Goal: Information Seeking & Learning: Learn about a topic

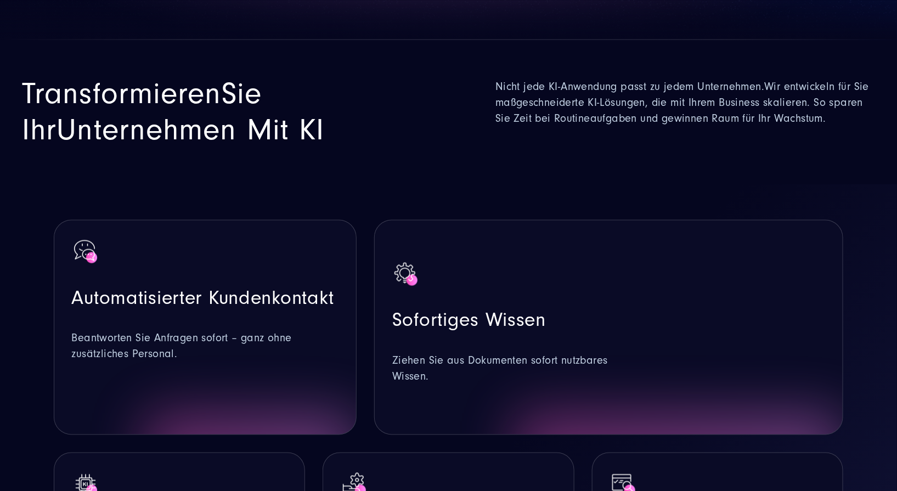
scroll to position [493, 0]
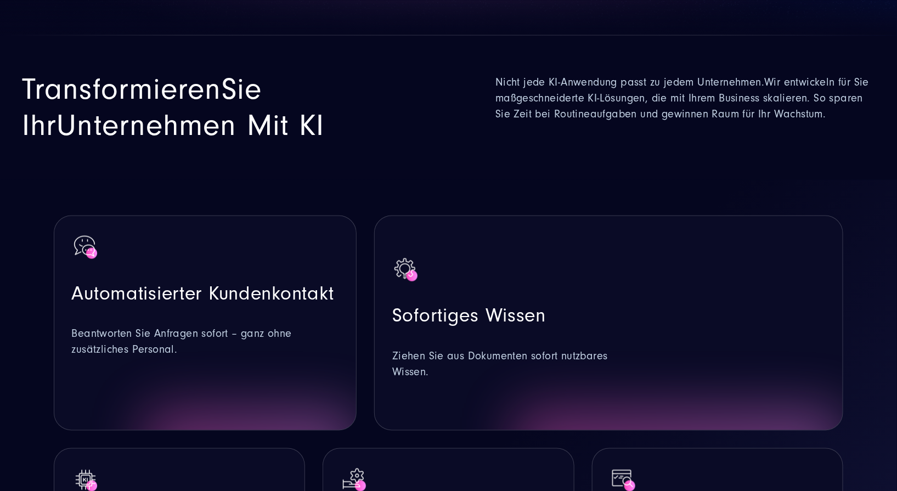
click at [223, 327] on p "Beantworten Sie Anfragen sofort – ganz ohne zusätzliches Personal." at bounding box center [205, 343] width 267 height 32
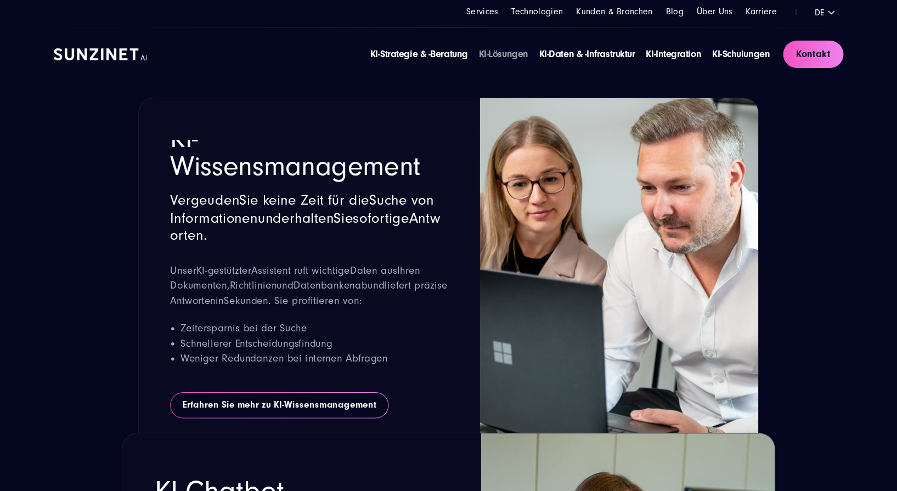
scroll to position [1459, 0]
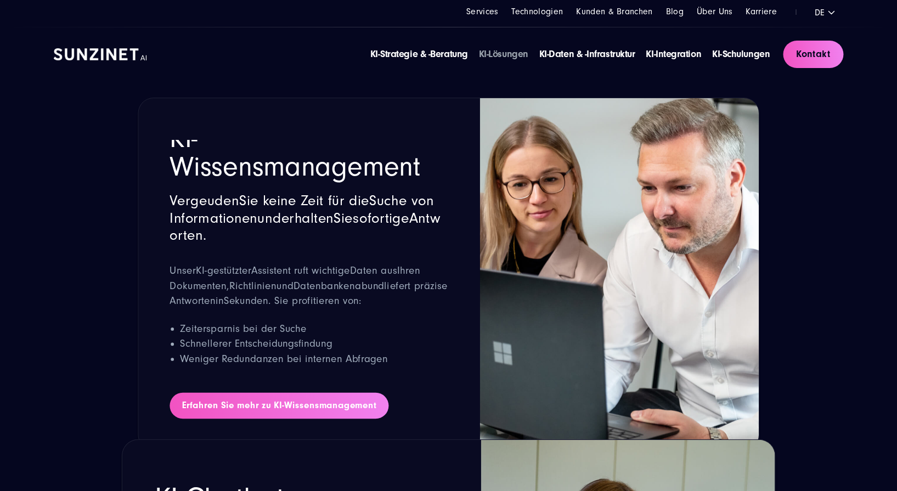
click at [256, 406] on link "Erfahren Sie mehr zu KI-Wissensmanagement" at bounding box center [280, 406] width 220 height 26
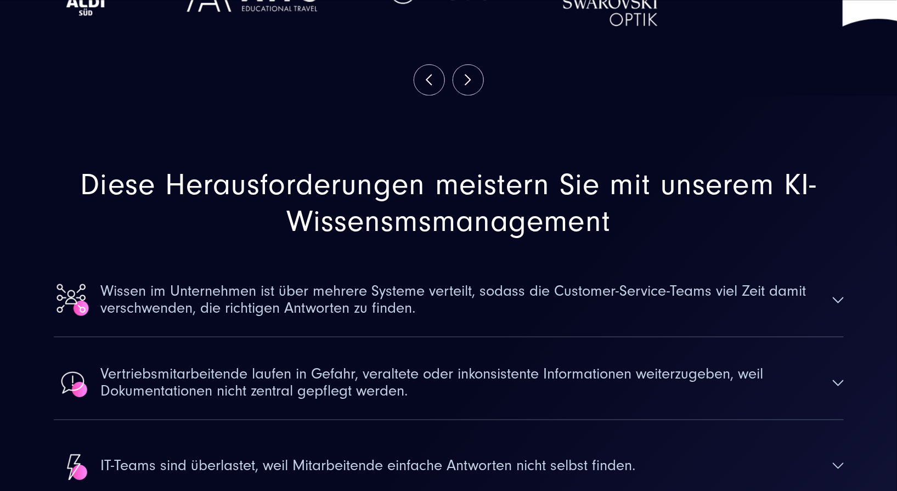
scroll to position [1202, 0]
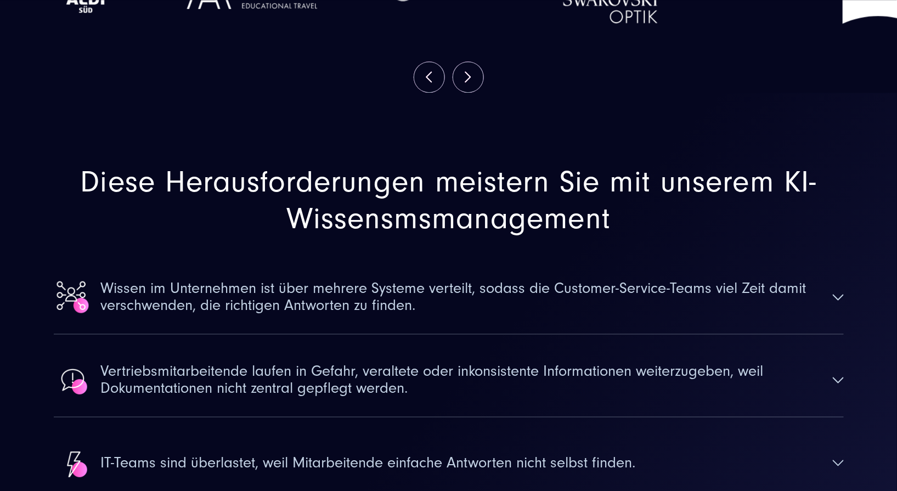
click at [363, 280] on span "Wissen im Unternehmen ist über mehrere Systeme verteilt, sodass die Customer-Se…" at bounding box center [462, 297] width 723 height 34
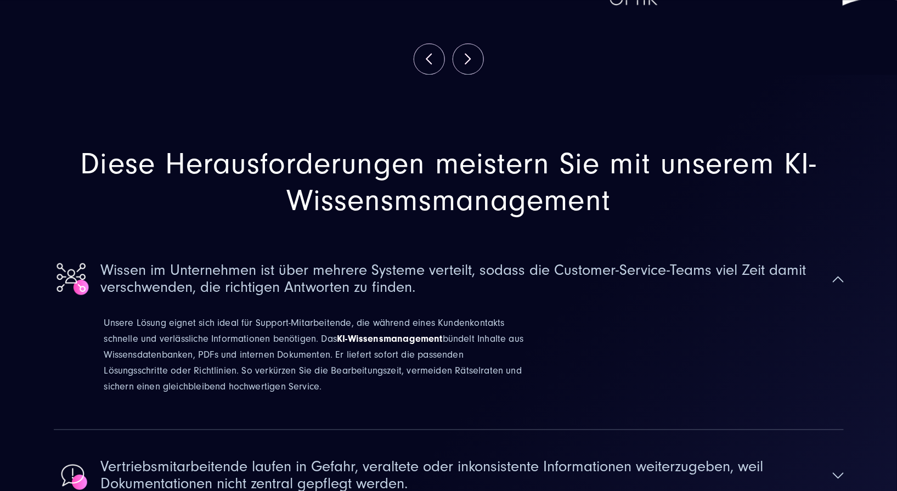
scroll to position [1222, 0]
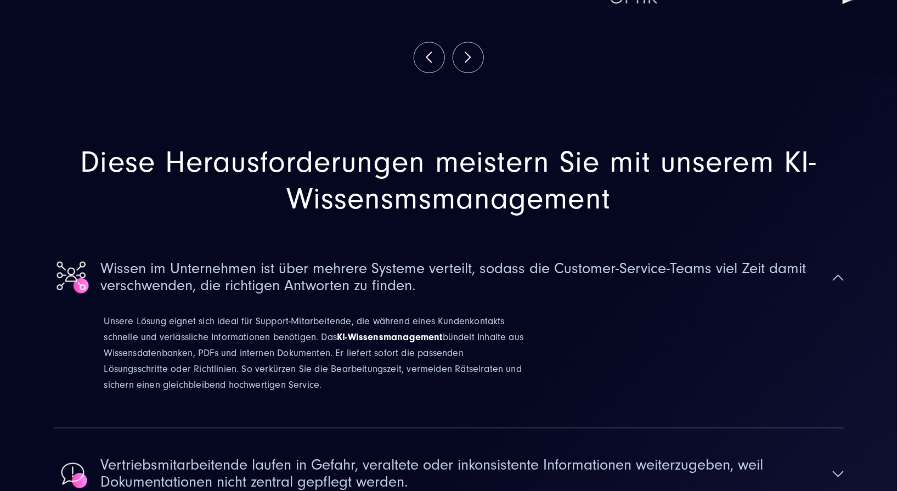
click at [373, 261] on span "Wissen im Unternehmen ist über mehrere Systeme verteilt, sodass die Customer-Se…" at bounding box center [462, 278] width 723 height 34
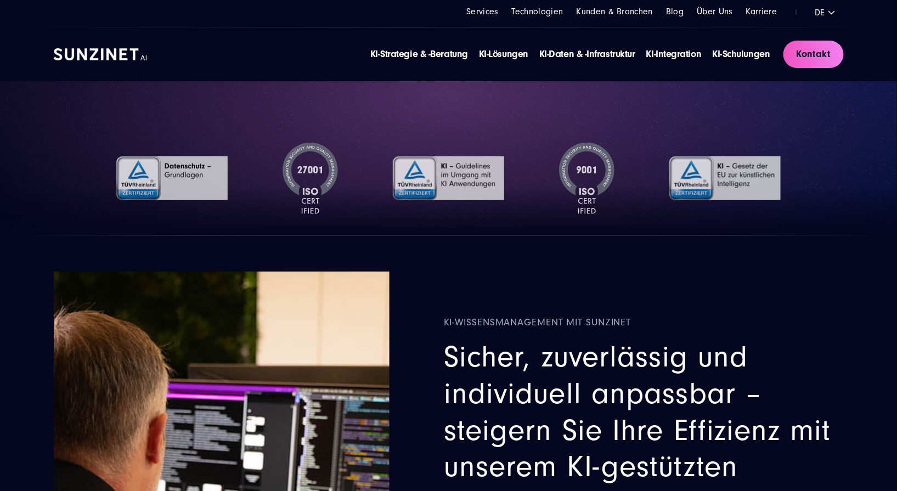
scroll to position [0, 0]
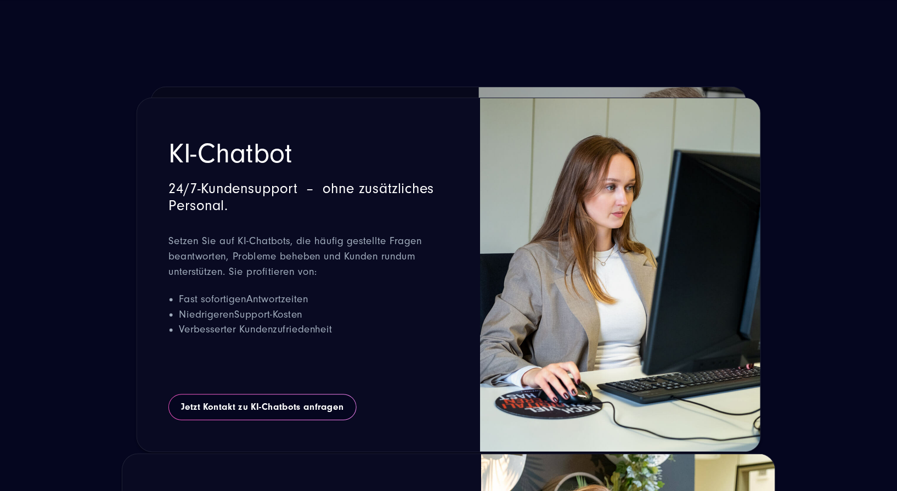
scroll to position [1835, 0]
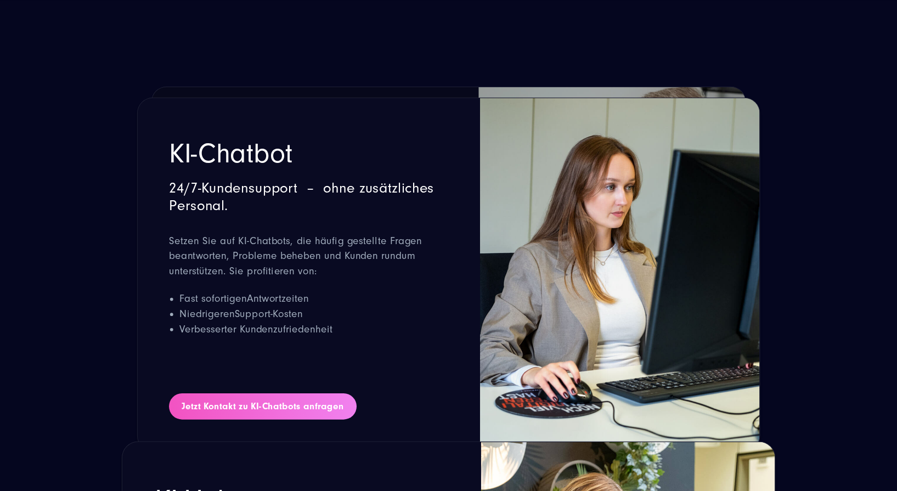
click at [217, 402] on link "Jetzt Kontakt zu KI-Chatbots anfragen" at bounding box center [263, 407] width 188 height 26
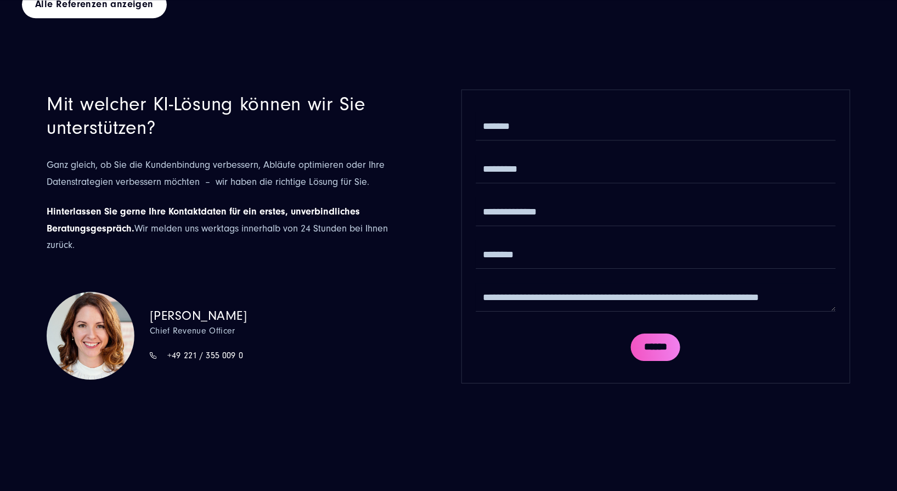
scroll to position [6057, 0]
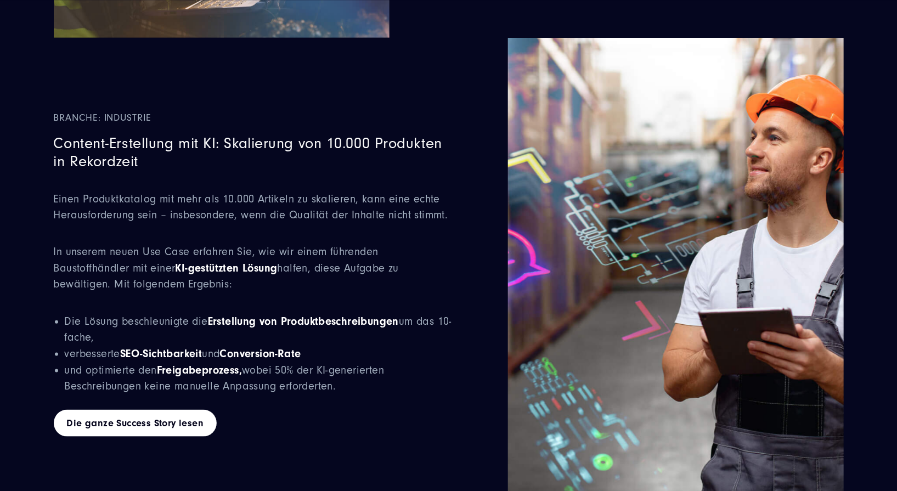
scroll to position [5108, 0]
